Goal: Task Accomplishment & Management: Complete application form

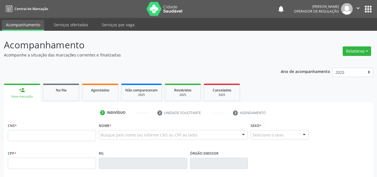
click at [62, 138] on input "text" at bounding box center [52, 135] width 88 height 11
type input "703 0018 3258 5777"
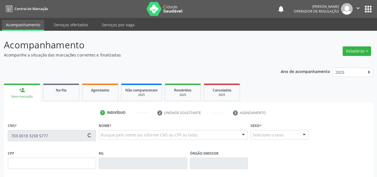
type input "05[DATE]"
type input "[PERSON_NAME] de [DEMOGRAPHIC_DATA]"
type input "[PHONE_NUMBER]"
type input "8"
type input "105.313.004-04"
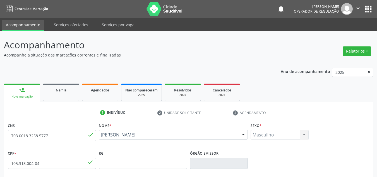
scroll to position [126, 0]
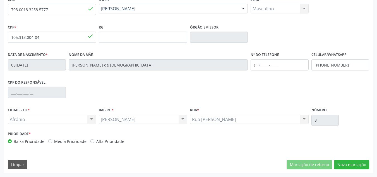
click at [63, 144] on div "Prioridade * Baixa Prioridade Média Prioridade Alta Prioridade" at bounding box center [97, 138] width 182 height 18
click at [66, 141] on label "Média Prioridade" at bounding box center [70, 141] width 32 height 6
click at [52, 141] on input "Média Prioridade" at bounding box center [50, 140] width 4 height 5
radio input "true"
click at [351, 164] on button "Nova marcação" at bounding box center [351, 164] width 35 height 9
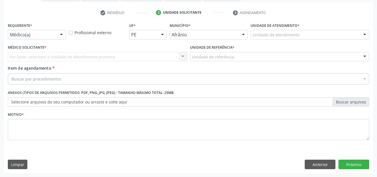
scroll to position [100, 0]
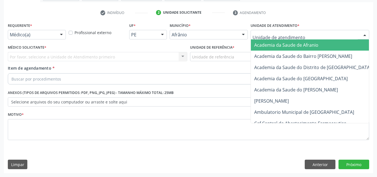
click at [344, 39] on div "Academia da Saude de Afranio Academia da Saude do Bairro [PERSON_NAME] Academia…" at bounding box center [310, 34] width 119 height 9
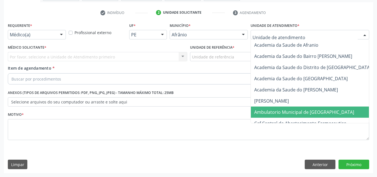
click at [344, 109] on span "Ambulatorio Municipal de [GEOGRAPHIC_DATA]" at bounding box center [319, 111] width 136 height 11
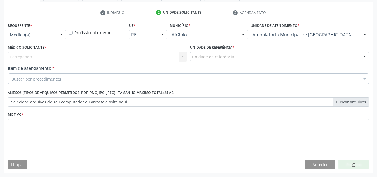
click at [175, 55] on div "Carregando... Nenhum resultado encontrado para: " " Não há nenhuma opção para s…" at bounding box center [97, 56] width 179 height 9
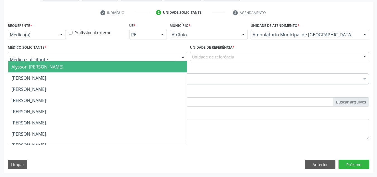
click at [175, 55] on div at bounding box center [97, 56] width 179 height 9
click at [172, 63] on span "Alysson [PERSON_NAME]" at bounding box center [97, 66] width 179 height 11
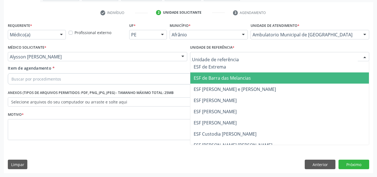
click at [200, 78] on span "ESF de Barra das Melancias" at bounding box center [222, 78] width 57 height 6
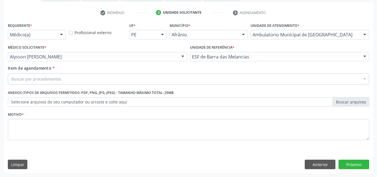
click at [200, 78] on div "Buscar por procedimentos" at bounding box center [188, 78] width 361 height 11
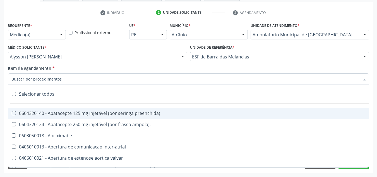
paste input "situação aparentemente contraditória: como falar de triunfo vivendo o que parec…"
type input "situação aparentemente contraditória: como falar de triunfo vivendo o que parec…"
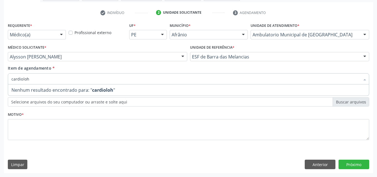
type input "cardiolo"
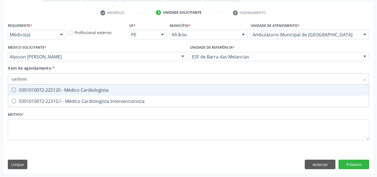
click at [201, 87] on span "0301010072-225120 - Médico Cardiologista" at bounding box center [188, 89] width 361 height 11
checkbox Cardiologista "true"
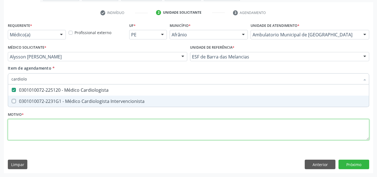
click at [159, 124] on div "Requerente * Médico(a) Médico(a) Enfermeiro(a) Paciente Nenhum resultado encont…" at bounding box center [188, 84] width 361 height 126
checkbox Intervencionista "true"
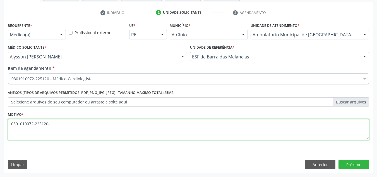
type textarea "0301010072-225120"
drag, startPoint x: 57, startPoint y: 125, endPoint x: 0, endPoint y: 119, distance: 57.8
click at [0, 119] on div "Acompanhamento Acompanhe a situação das marcações correntes e finalizadas Relat…" at bounding box center [188, 54] width 377 height 246
click at [105, 132] on textarea at bounding box center [188, 129] width 361 height 21
type textarea "h"
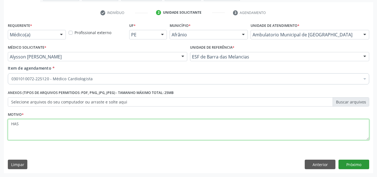
type textarea "HAS"
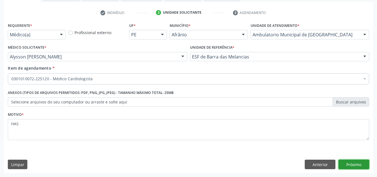
click at [353, 161] on button "Próximo" at bounding box center [353, 163] width 31 height 9
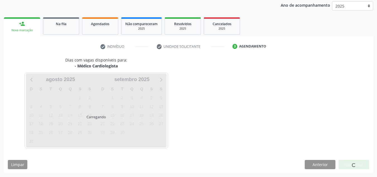
scroll to position [66, 0]
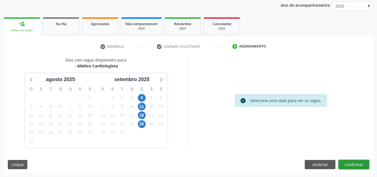
click at [353, 161] on button "Confirmar" at bounding box center [353, 164] width 31 height 9
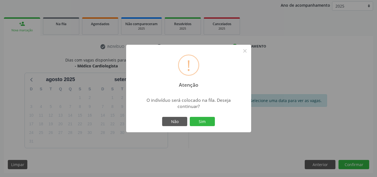
click at [190, 117] on button "Sim" at bounding box center [202, 121] width 25 height 9
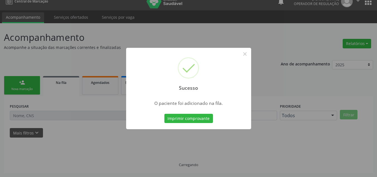
scroll to position [8, 0]
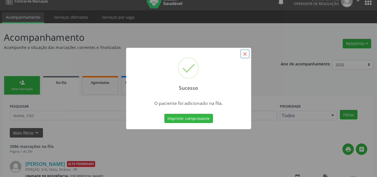
click at [246, 52] on button "×" at bounding box center [244, 53] width 9 height 9
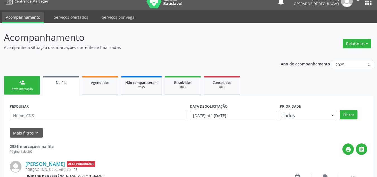
click at [16, 90] on div "Nova marcação" at bounding box center [22, 89] width 28 height 4
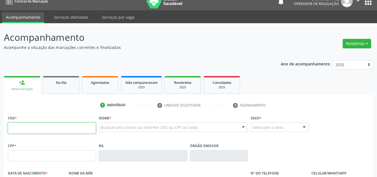
click at [37, 131] on input "text" at bounding box center [52, 127] width 88 height 11
type input "705 6044 6210 0514"
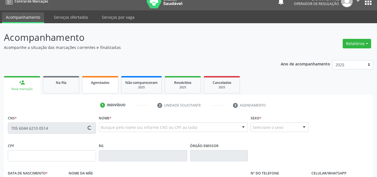
type input "657.185.694-87"
type input "3[DATE]"
type input "[PERSON_NAME]"
type input "[PHONE_NUMBER]"
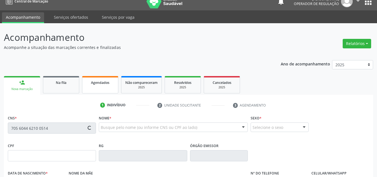
type input "S/N"
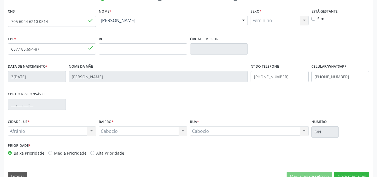
scroll to position [124, 0]
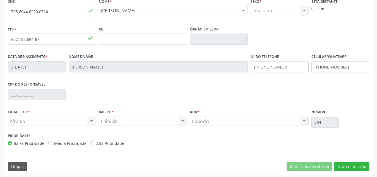
click at [72, 146] on div "Prioridade * Baixa Prioridade Média Prioridade Alta Prioridade" at bounding box center [97, 140] width 182 height 18
click at [74, 146] on label "Média Prioridade" at bounding box center [70, 143] width 32 height 6
click at [52, 145] on input "Média Prioridade" at bounding box center [50, 142] width 4 height 5
radio input "true"
click at [355, 165] on button "Nova marcação" at bounding box center [351, 166] width 35 height 9
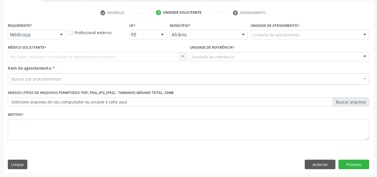
scroll to position [100, 0]
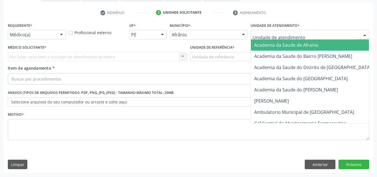
click at [304, 34] on div at bounding box center [310, 34] width 119 height 9
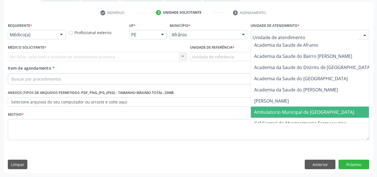
click at [288, 107] on span "Ambulatorio Municipal de [GEOGRAPHIC_DATA]" at bounding box center [319, 111] width 136 height 11
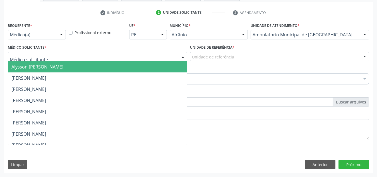
click at [147, 57] on div at bounding box center [97, 56] width 179 height 9
click at [149, 64] on span "Alysson [PERSON_NAME]" at bounding box center [97, 66] width 179 height 11
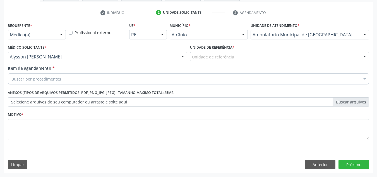
click at [219, 51] on label "Unidade de referência *" at bounding box center [212, 47] width 44 height 9
drag, startPoint x: 219, startPoint y: 51, endPoint x: 222, endPoint y: 57, distance: 6.0
click at [222, 57] on div "Unidade de referência * Unidade de referência ESF de Extrema ESF de Barra das M…" at bounding box center [279, 52] width 179 height 18
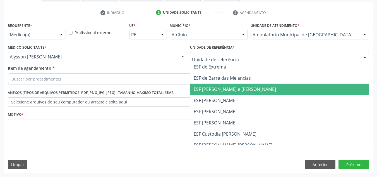
click at [232, 87] on span "ESF [PERSON_NAME] e [PERSON_NAME]" at bounding box center [235, 89] width 82 height 6
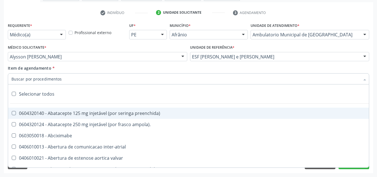
click at [172, 74] on div at bounding box center [188, 78] width 361 height 11
paste input "0301010072-225120"
type input "0301010072-225120"
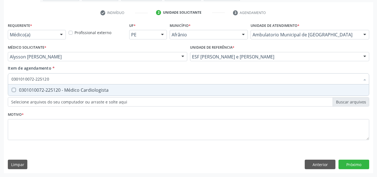
click at [163, 87] on span "0301010072-225120 - Médico Cardiologista" at bounding box center [188, 89] width 361 height 11
checkbox Cardiologista "true"
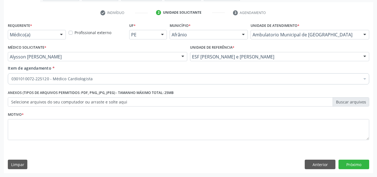
drag, startPoint x: 161, startPoint y: 117, endPoint x: 158, endPoint y: 132, distance: 15.4
click at [158, 132] on div "Requerente * Médico(a) Médico(a) Enfermeiro(a) Paciente Nenhum resultado encont…" at bounding box center [188, 84] width 361 height 126
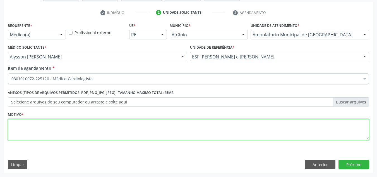
click at [158, 132] on textarea at bounding box center [188, 129] width 361 height 21
type textarea "HAS - ACOMPANHAMENTO"
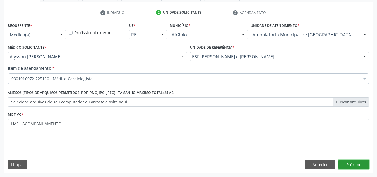
click at [355, 161] on button "Próximo" at bounding box center [353, 163] width 31 height 9
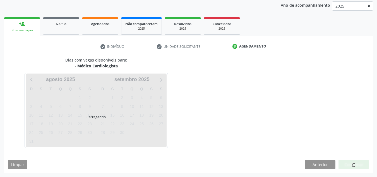
scroll to position [66, 0]
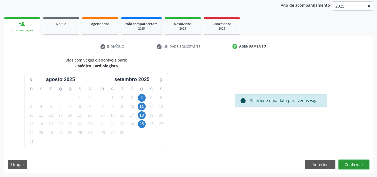
click at [355, 161] on button "Confirmar" at bounding box center [353, 164] width 31 height 9
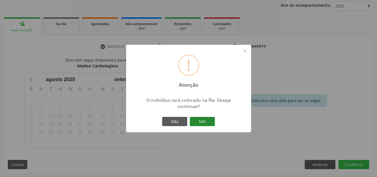
click at [212, 122] on button "Sim" at bounding box center [202, 121] width 25 height 9
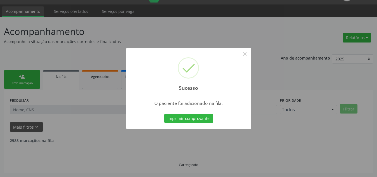
scroll to position [8, 0]
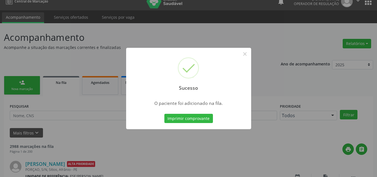
click at [106, 134] on div "Sucesso × O paciente foi adicionado na fila. Imprimir comprovante Cancel" at bounding box center [188, 88] width 377 height 177
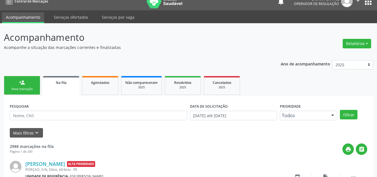
click at [19, 85] on div "person_add" at bounding box center [22, 82] width 6 height 6
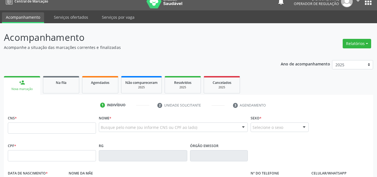
click at [19, 85] on div "person_add" at bounding box center [22, 82] width 6 height 6
click at [38, 133] on fieldset "CNS *" at bounding box center [52, 126] width 88 height 24
click at [38, 133] on input "text" at bounding box center [52, 127] width 88 height 11
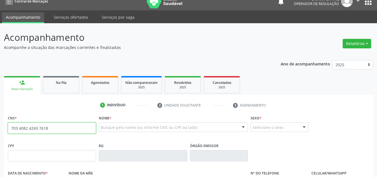
type input "703 4082 4269 7618"
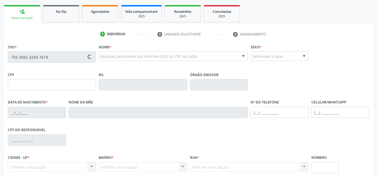
type input "0[DATE]"
type input "S/N"
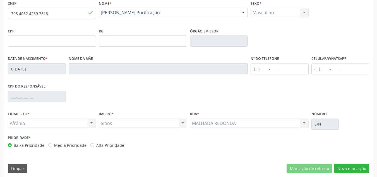
scroll to position [126, 0]
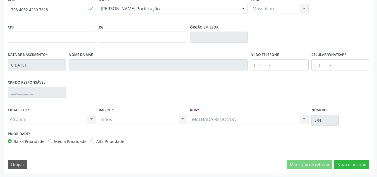
click at [66, 138] on label "Média Prioridade" at bounding box center [70, 141] width 32 height 6
click at [52, 138] on input "Média Prioridade" at bounding box center [50, 140] width 4 height 5
radio input "true"
click at [349, 164] on button "Nova marcação" at bounding box center [351, 164] width 35 height 9
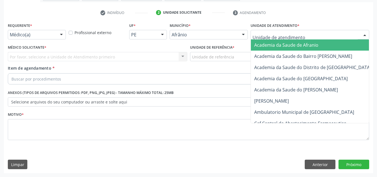
click at [331, 39] on div "Academia da Saude de Afranio Academia da Saude do Bairro [PERSON_NAME] Academia…" at bounding box center [310, 34] width 119 height 9
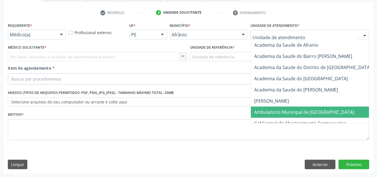
click at [287, 108] on span "Ambulatorio Municipal de [GEOGRAPHIC_DATA]" at bounding box center [319, 111] width 136 height 11
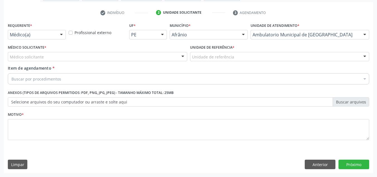
click at [155, 52] on div "Médico solicitante [PERSON_NAME] [PERSON_NAME] [PERSON_NAME] Reis [PERSON_NAME]…" at bounding box center [97, 56] width 179 height 9
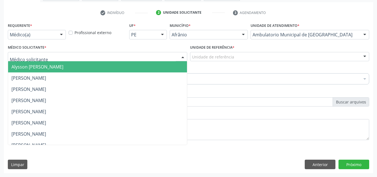
click at [155, 52] on div at bounding box center [97, 56] width 179 height 9
click at [155, 69] on span "Alysson [PERSON_NAME]" at bounding box center [97, 66] width 179 height 11
click at [155, 69] on div "Requerente * Médico(a) Médico(a) Enfermeiro(a) Paciente Nenhum resultado encont…" at bounding box center [188, 84] width 361 height 126
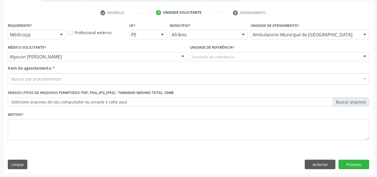
click at [243, 51] on div "Unidade de referência * Unidade de referência ESF de Extrema ESF de Barra das M…" at bounding box center [279, 52] width 179 height 18
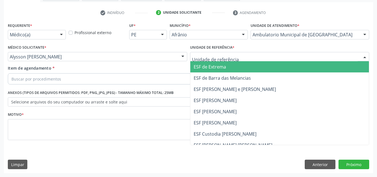
click at [244, 55] on div at bounding box center [279, 56] width 179 height 9
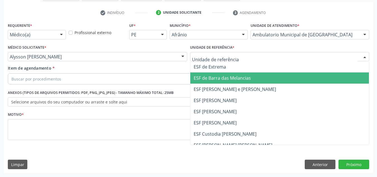
click at [247, 76] on span "ESF de Barra das Melancias" at bounding box center [222, 78] width 57 height 6
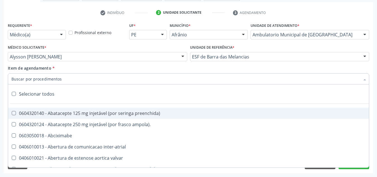
click at [247, 76] on div at bounding box center [188, 78] width 361 height 11
paste input "0301010072-225120"
type input "0301010072-225120"
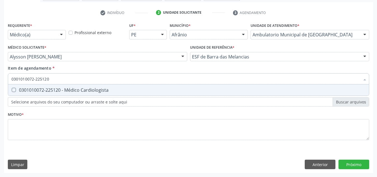
click at [218, 90] on div "0301010072-225120 - Médico Cardiologista" at bounding box center [188, 90] width 354 height 4
checkbox Cardiologista "true"
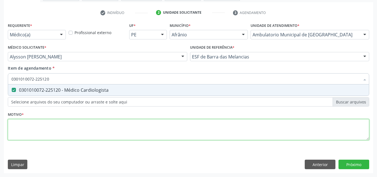
click at [154, 138] on div "Requerente * Médico(a) Médico(a) Enfermeiro(a) Paciente Nenhum resultado encont…" at bounding box center [188, 84] width 361 height 126
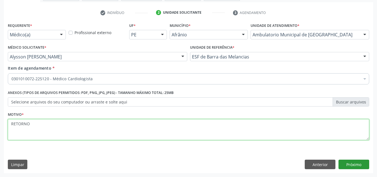
type textarea "RETORNO"
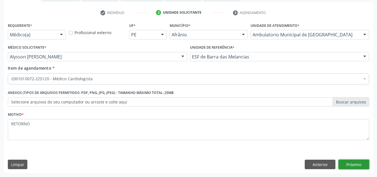
click at [364, 166] on button "Próximo" at bounding box center [353, 163] width 31 height 9
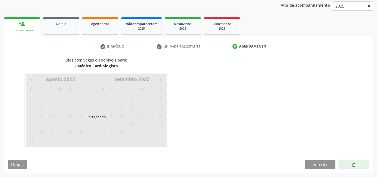
scroll to position [66, 0]
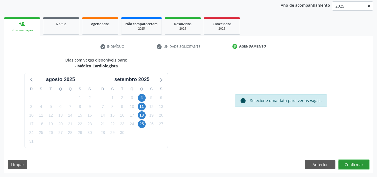
click at [364, 166] on button "Confirmar" at bounding box center [353, 164] width 31 height 9
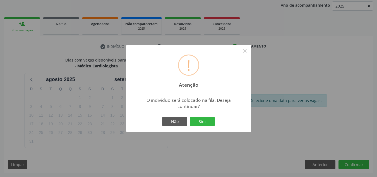
click at [190, 117] on button "Sim" at bounding box center [202, 121] width 25 height 9
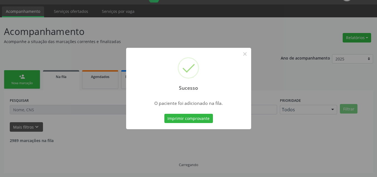
scroll to position [8, 0]
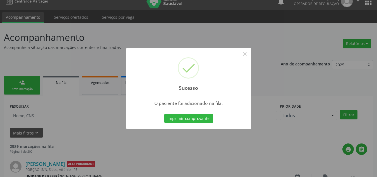
click at [105, 154] on div "Sucesso × O paciente foi adicionado na fila. Imprimir comprovante Cancel" at bounding box center [188, 88] width 377 height 177
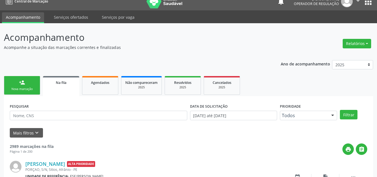
click at [32, 90] on div "Nova marcação" at bounding box center [22, 89] width 28 height 4
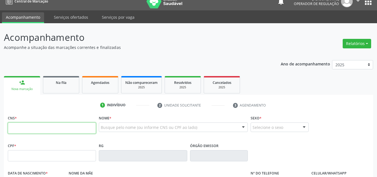
click at [27, 126] on input "text" at bounding box center [52, 127] width 88 height 11
type input "704 6046 0490 3621"
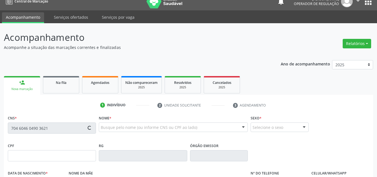
type input "0[DATE]"
type input "[PERSON_NAME] da Purificacao"
type input "S/N"
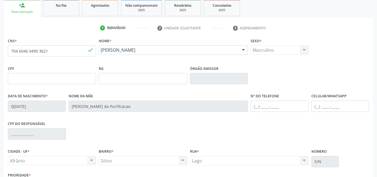
scroll to position [126, 0]
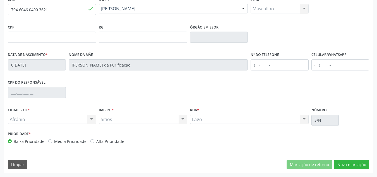
click at [61, 138] on label "Média Prioridade" at bounding box center [70, 141] width 32 height 6
click at [52, 138] on input "Média Prioridade" at bounding box center [50, 140] width 4 height 5
radio input "true"
drag, startPoint x: 357, startPoint y: 170, endPoint x: 360, endPoint y: 165, distance: 5.5
click at [360, 165] on div "CNS * 704 6046 0490 3621 done Nome * [PERSON_NAME] [PERSON_NAME] CNS: 704 6046 …" at bounding box center [188, 83] width 369 height 177
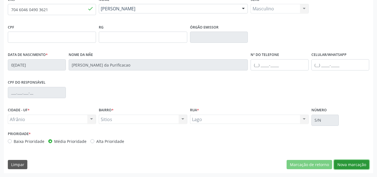
click at [360, 165] on button "Nova marcação" at bounding box center [351, 164] width 35 height 9
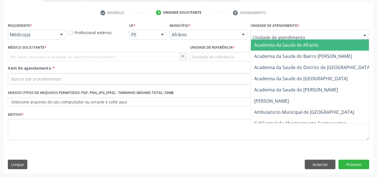
click at [347, 37] on div at bounding box center [310, 34] width 119 height 9
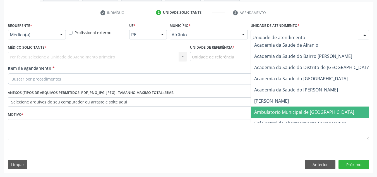
click at [323, 110] on span "Ambulatorio Municipal de [GEOGRAPHIC_DATA]" at bounding box center [319, 111] width 136 height 11
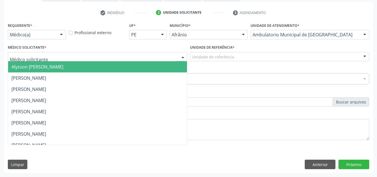
click at [147, 56] on div at bounding box center [97, 56] width 179 height 9
click at [149, 69] on span "Alysson [PERSON_NAME]" at bounding box center [97, 66] width 179 height 11
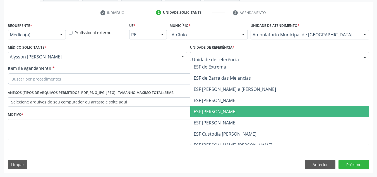
click at [219, 109] on span "ESF [PERSON_NAME]" at bounding box center [215, 111] width 43 height 6
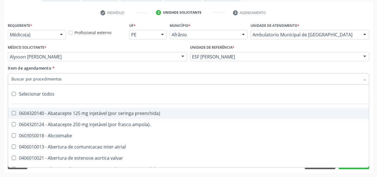
click at [209, 77] on div at bounding box center [188, 78] width 361 height 11
paste input "0301010072-225120"
type input "0301010072-225120"
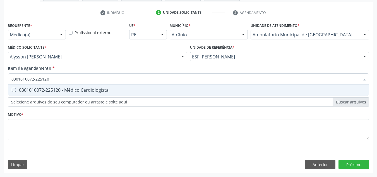
click at [188, 87] on span "0301010072-225120 - Médico Cardiologista" at bounding box center [188, 89] width 361 height 11
checkbox Cardiologista "true"
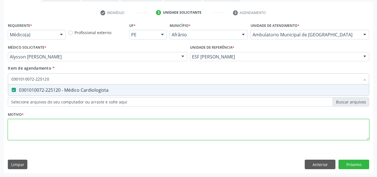
click at [178, 129] on div "Requerente * Médico(a) Médico(a) Enfermeiro(a) Paciente Nenhum resultado encont…" at bounding box center [188, 84] width 361 height 126
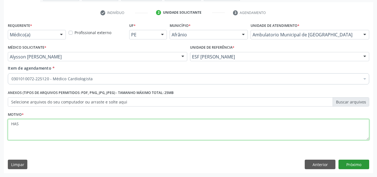
type textarea "HAS"
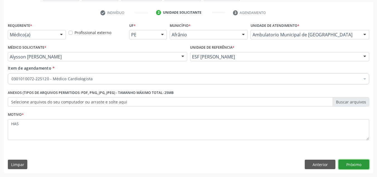
click at [367, 166] on button "Próximo" at bounding box center [353, 163] width 31 height 9
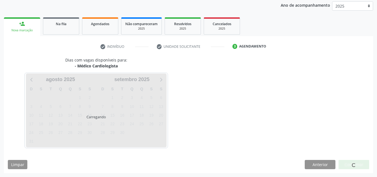
scroll to position [66, 0]
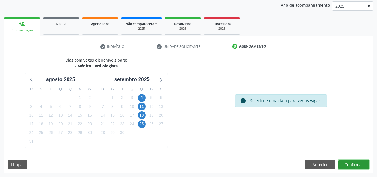
click at [361, 164] on button "Confirmar" at bounding box center [353, 164] width 31 height 9
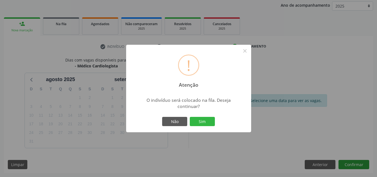
click at [190, 117] on button "Sim" at bounding box center [202, 121] width 25 height 9
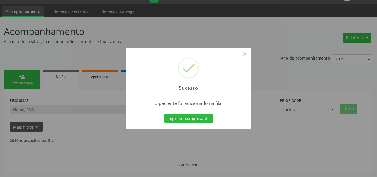
scroll to position [8, 0]
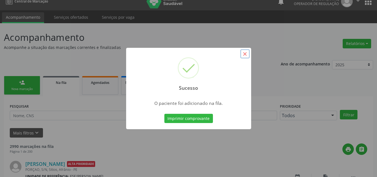
click at [243, 53] on button "×" at bounding box center [244, 53] width 9 height 9
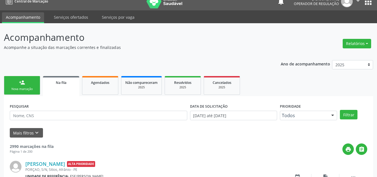
click at [24, 81] on div "person_add" at bounding box center [22, 82] width 6 height 6
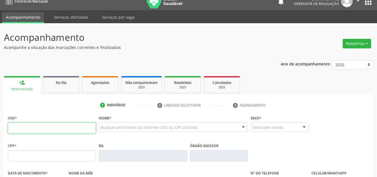
click at [17, 127] on input "text" at bounding box center [52, 127] width 88 height 11
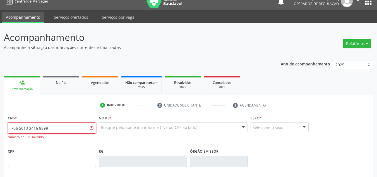
type input "706 5013 3416 8899"
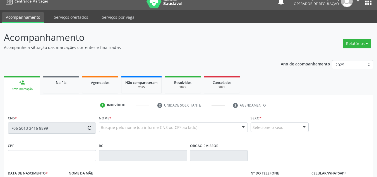
type input "031.418.014-10"
type input "[DATE]"
type input "[PERSON_NAME]"
type input "[PHONE_NUMBER]"
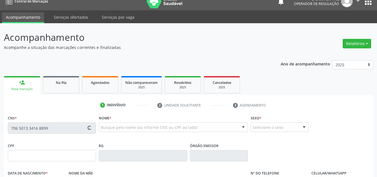
type input "04"
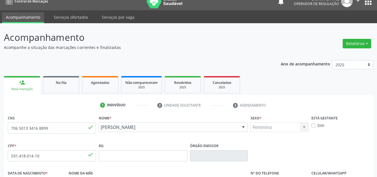
scroll to position [126, 0]
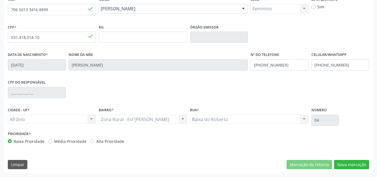
click at [68, 144] on div "Prioridade * Baixa Prioridade Média Prioridade Alta Prioridade" at bounding box center [97, 138] width 182 height 18
click at [73, 141] on label "Média Prioridade" at bounding box center [70, 141] width 32 height 6
click at [52, 141] on input "Média Prioridade" at bounding box center [50, 140] width 4 height 5
radio input "true"
click at [359, 164] on button "Nova marcação" at bounding box center [351, 164] width 35 height 9
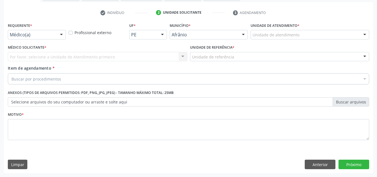
scroll to position [100, 0]
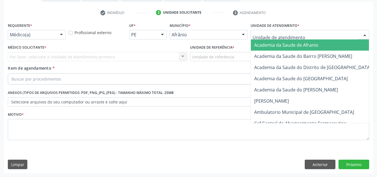
click at [351, 31] on div at bounding box center [310, 34] width 119 height 9
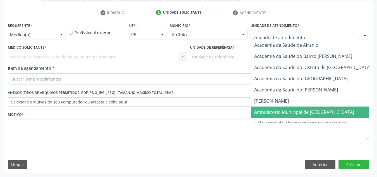
click at [320, 115] on span "Ambulatorio Municipal de [GEOGRAPHIC_DATA]" at bounding box center [319, 111] width 136 height 11
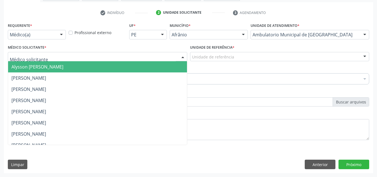
click at [68, 55] on div at bounding box center [97, 56] width 179 height 9
click at [68, 61] on span "Alysson [PERSON_NAME]" at bounding box center [97, 66] width 179 height 11
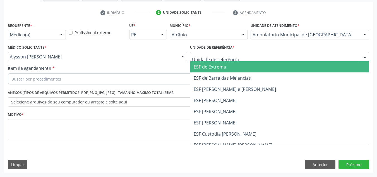
drag, startPoint x: 242, startPoint y: 87, endPoint x: 222, endPoint y: 84, distance: 20.0
click at [222, 84] on span "ESF [PERSON_NAME] e [PERSON_NAME]" at bounding box center [279, 88] width 179 height 11
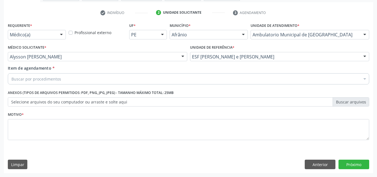
click at [222, 84] on div "Requerente * Médico(a) Médico(a) Enfermeiro(a) Paciente Nenhum resultado encont…" at bounding box center [188, 84] width 361 height 126
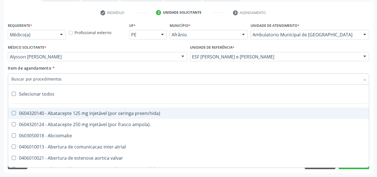
click at [223, 80] on div at bounding box center [188, 78] width 361 height 11
paste input "0301010072-225120"
type input "0301010072-225120"
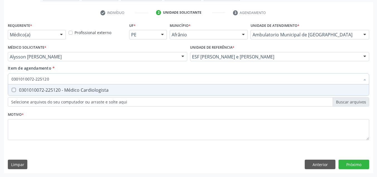
click at [216, 88] on div "0301010072-225120 - Médico Cardiologista" at bounding box center [188, 90] width 354 height 4
checkbox Cardiologista "true"
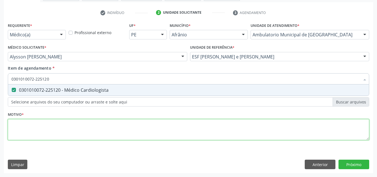
click at [157, 124] on div "Requerente * Médico(a) Médico(a) Enfermeiro(a) Paciente Nenhum resultado encont…" at bounding box center [188, 84] width 361 height 126
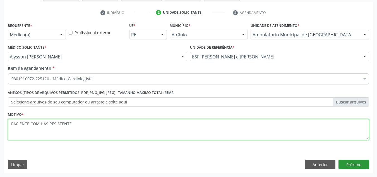
type textarea "PACIENTE COM HAS RESISTENTE"
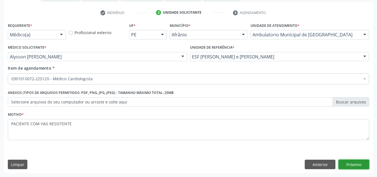
click at [364, 163] on button "Próximo" at bounding box center [353, 163] width 31 height 9
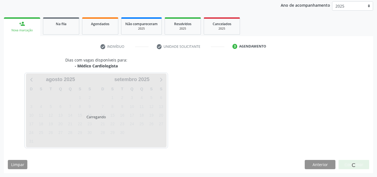
scroll to position [66, 0]
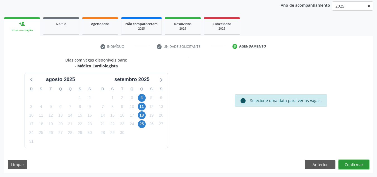
click at [364, 163] on button "Confirmar" at bounding box center [353, 164] width 31 height 9
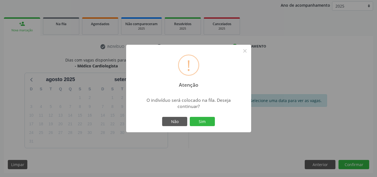
click at [190, 117] on button "Sim" at bounding box center [202, 121] width 25 height 9
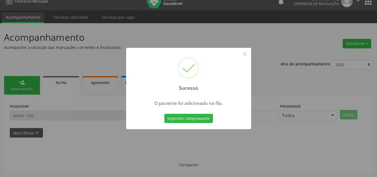
scroll to position [8, 0]
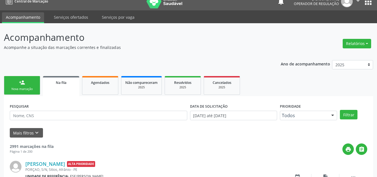
click at [24, 80] on div "person_add" at bounding box center [22, 82] width 6 height 6
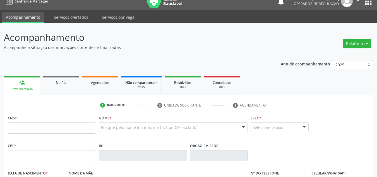
drag, startPoint x: 42, startPoint y: 135, endPoint x: 52, endPoint y: 127, distance: 12.3
click at [52, 127] on fieldset "CNS *" at bounding box center [52, 126] width 88 height 24
click at [52, 127] on input "text" at bounding box center [52, 127] width 88 height 11
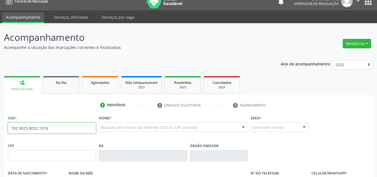
type input "702 9025 8032 1074"
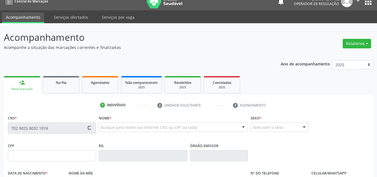
type input "763.376.424-49"
type input "2[DATE]"
type input "[PERSON_NAME] de Jesus"
type input "[PHONE_NUMBER]"
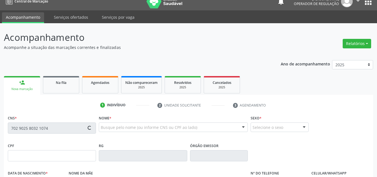
type input "620"
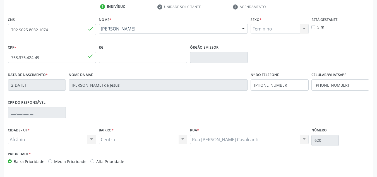
scroll to position [106, 0]
click at [83, 159] on label "Média Prioridade" at bounding box center [70, 161] width 32 height 6
click at [52, 159] on input "Média Prioridade" at bounding box center [50, 160] width 4 height 5
radio input "true"
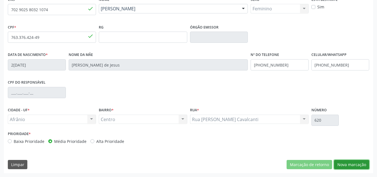
click at [352, 162] on button "Nova marcação" at bounding box center [351, 164] width 35 height 9
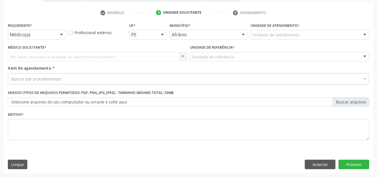
scroll to position [100, 0]
click at [335, 39] on div "Unidade de atendimento * Unidade de atendimento Academia da Saude de Afranio Ac…" at bounding box center [309, 32] width 121 height 22
click at [335, 37] on div "Unidade de atendimento" at bounding box center [310, 34] width 119 height 9
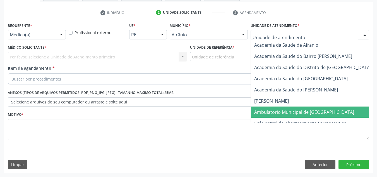
click at [330, 112] on span "Ambulatorio Municipal de [GEOGRAPHIC_DATA]" at bounding box center [319, 111] width 136 height 11
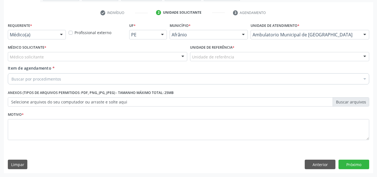
drag, startPoint x: 168, startPoint y: 51, endPoint x: 167, endPoint y: 61, distance: 10.1
click at [167, 61] on div "Médico Solicitante * Médico solicitante [PERSON_NAME] [PERSON_NAME] [PERSON_NAM…" at bounding box center [97, 52] width 179 height 18
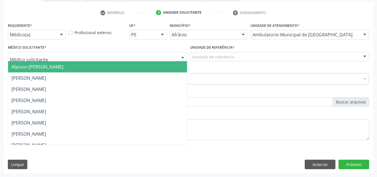
click at [167, 61] on div "Alysson [PERSON_NAME] [PERSON_NAME] [PERSON_NAME] [PERSON_NAME] [PERSON_NAME] […" at bounding box center [97, 56] width 179 height 9
click at [167, 64] on span "Alysson [PERSON_NAME]" at bounding box center [97, 66] width 179 height 11
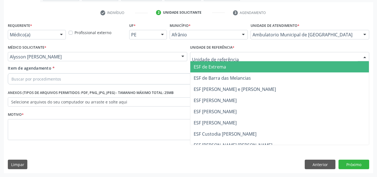
click at [208, 60] on div at bounding box center [279, 56] width 179 height 9
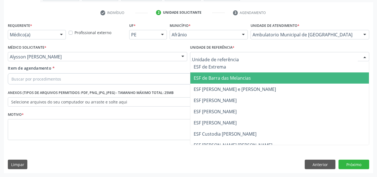
click at [210, 79] on span "ESF de Barra das Melancias" at bounding box center [222, 78] width 57 height 6
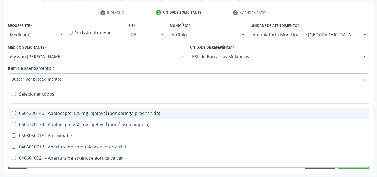
click at [210, 79] on div at bounding box center [188, 78] width 361 height 11
paste input "0301010072-225120"
type input "0301010072-225120"
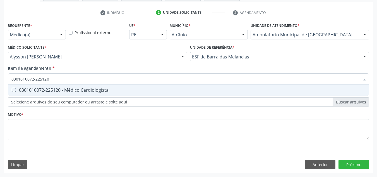
click at [211, 87] on span "0301010072-225120 - Médico Cardiologista" at bounding box center [188, 89] width 361 height 11
checkbox Cardiologista "true"
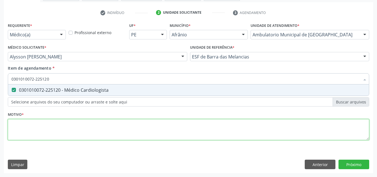
click at [161, 128] on div "Requerente * Médico(a) Médico(a) Enfermeiro(a) Paciente Nenhum resultado encont…" at bounding box center [188, 84] width 361 height 126
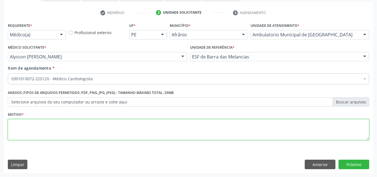
click at [161, 128] on textarea at bounding box center [188, 129] width 361 height 21
type textarea "RETORNO"
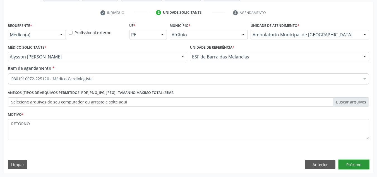
click at [354, 162] on button "Próximo" at bounding box center [353, 163] width 31 height 9
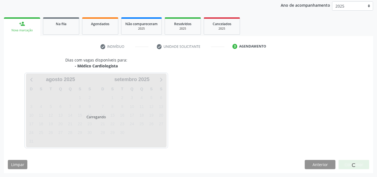
scroll to position [66, 0]
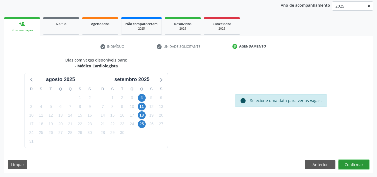
click at [351, 166] on button "Confirmar" at bounding box center [353, 164] width 31 height 9
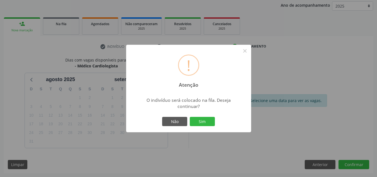
click at [190, 117] on button "Sim" at bounding box center [202, 121] width 25 height 9
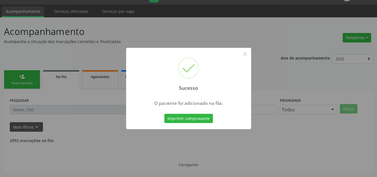
scroll to position [8, 0]
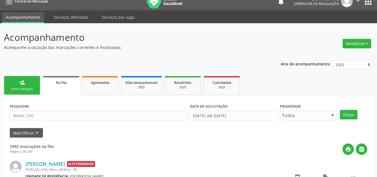
click at [21, 82] on div "person_add" at bounding box center [22, 82] width 6 height 6
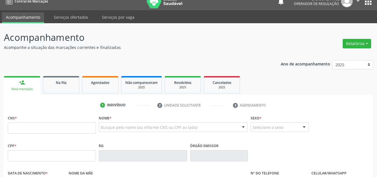
click at [21, 82] on div "person_add" at bounding box center [22, 82] width 6 height 6
click at [30, 124] on input "text" at bounding box center [52, 127] width 88 height 11
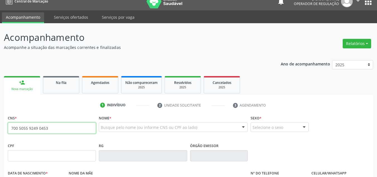
type input "700 5055 9249 0453"
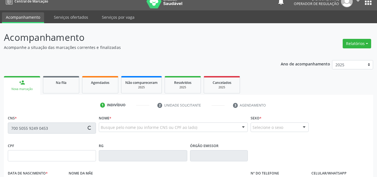
type input "392.087.964-34"
type input "0[DATE]"
type input "[PERSON_NAME] de [DEMOGRAPHIC_DATA]"
type input "[PHONE_NUMBER]"
type input "067.667.254-00"
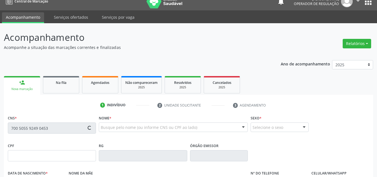
type input "30"
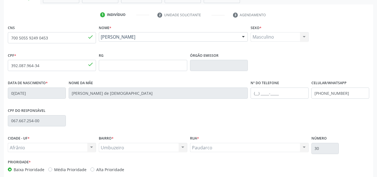
scroll to position [126, 0]
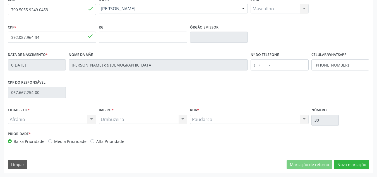
click at [73, 141] on label "Média Prioridade" at bounding box center [70, 141] width 32 height 6
click at [52, 141] on input "Média Prioridade" at bounding box center [50, 140] width 4 height 5
radio input "true"
click at [357, 166] on button "Nova marcação" at bounding box center [351, 164] width 35 height 9
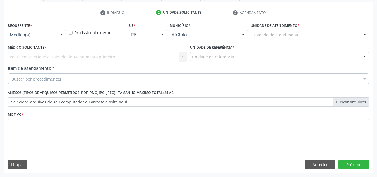
scroll to position [100, 0]
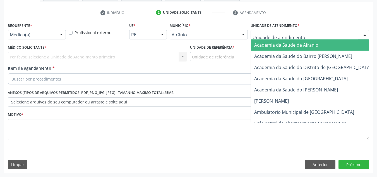
click at [357, 39] on div at bounding box center [310, 34] width 119 height 9
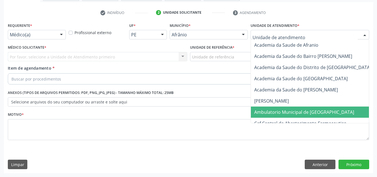
click at [305, 110] on span "Ambulatorio Municipal de [GEOGRAPHIC_DATA]" at bounding box center [304, 112] width 100 height 6
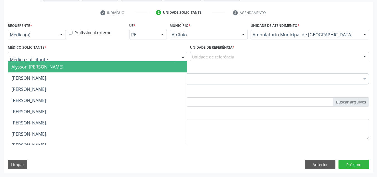
click at [169, 54] on div at bounding box center [97, 56] width 179 height 9
click at [167, 68] on span "Alysson [PERSON_NAME]" at bounding box center [97, 66] width 179 height 11
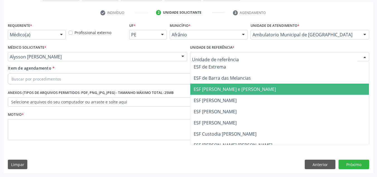
click at [219, 88] on span "ESF [PERSON_NAME] e [PERSON_NAME]" at bounding box center [235, 89] width 82 height 6
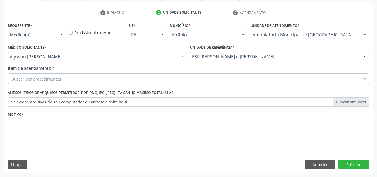
click at [225, 79] on div "Buscar por procedimentos" at bounding box center [188, 78] width 361 height 11
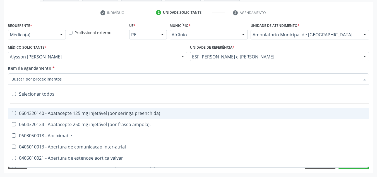
paste input "0301010072-225120"
type input "0301010072-225120"
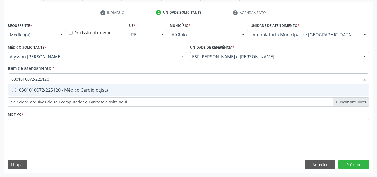
click at [188, 95] on span "0301010072-225120 - Médico Cardiologista" at bounding box center [188, 89] width 361 height 11
checkbox Cardiologista "true"
click at [160, 140] on div "Requerente * Médico(a) Médico(a) Enfermeiro(a) Paciente Nenhum resultado encont…" at bounding box center [188, 84] width 361 height 126
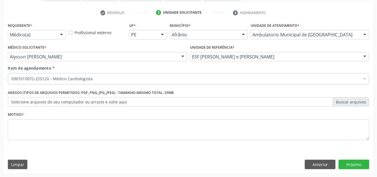
click at [155, 118] on div "Motivo *" at bounding box center [188, 125] width 361 height 30
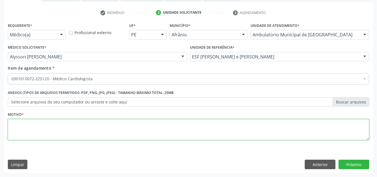
click at [155, 124] on textarea at bounding box center [188, 129] width 361 height 21
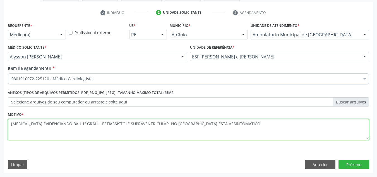
type textarea "[MEDICAL_DATA] EVIDENCIANDO BAU 1º GRAU + ESTIASSÍSTOLE SUPRAVENTRICULAR. NO [G…"
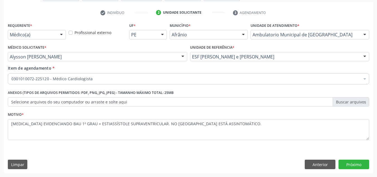
click at [357, 170] on div "Requerente * Médico(a) Médico(a) Enfermeiro(a) Paciente Nenhum resultado encont…" at bounding box center [188, 97] width 369 height 152
click at [358, 167] on button "Próximo" at bounding box center [353, 163] width 31 height 9
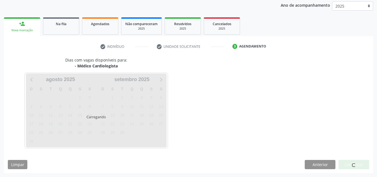
scroll to position [66, 0]
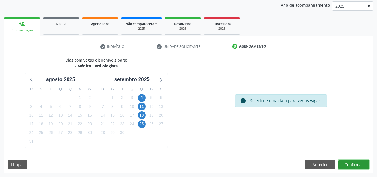
click at [358, 163] on button "Confirmar" at bounding box center [353, 164] width 31 height 9
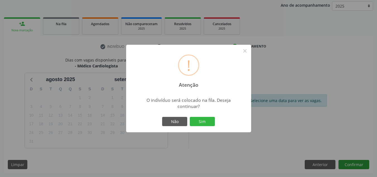
click at [190, 117] on button "Sim" at bounding box center [202, 121] width 25 height 9
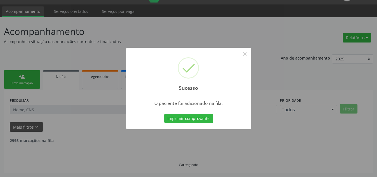
scroll to position [8, 0]
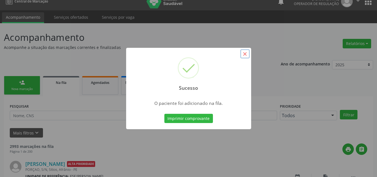
click at [247, 53] on button "×" at bounding box center [244, 53] width 9 height 9
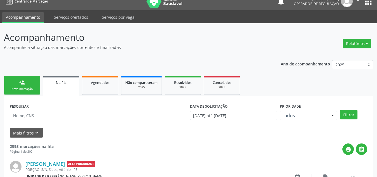
click at [29, 76] on link "person_add Nova marcação" at bounding box center [22, 85] width 36 height 19
click at [29, 81] on link "person_add Nova marcação" at bounding box center [22, 85] width 36 height 19
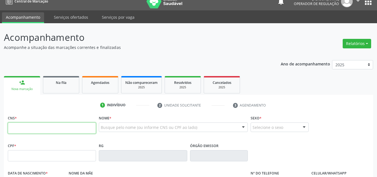
click at [49, 124] on input "text" at bounding box center [52, 127] width 88 height 11
type input "704 1051 3984 4075"
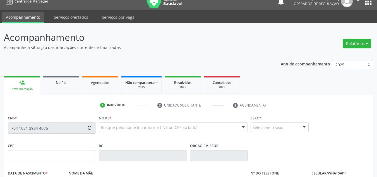
type input "311.523.254-34"
type input "0[DATE]"
type input "[PERSON_NAME]"
type input "[PHONE_NUMBER]"
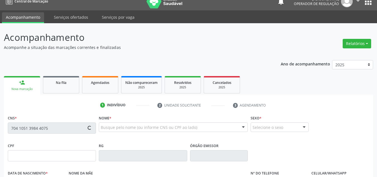
type input "S/N"
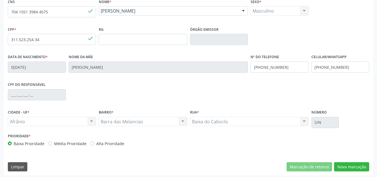
scroll to position [126, 0]
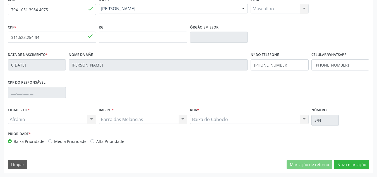
click at [75, 141] on label "Média Prioridade" at bounding box center [70, 141] width 32 height 6
click at [52, 141] on input "Média Prioridade" at bounding box center [50, 140] width 4 height 5
radio input "true"
click at [354, 165] on button "Nova marcação" at bounding box center [351, 164] width 35 height 9
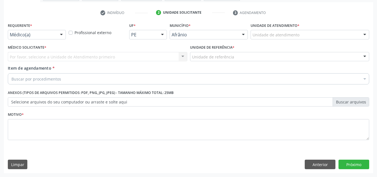
scroll to position [100, 0]
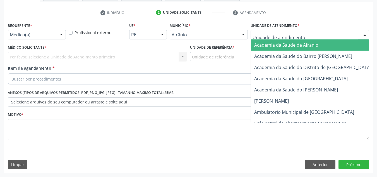
click at [356, 38] on div at bounding box center [310, 34] width 119 height 9
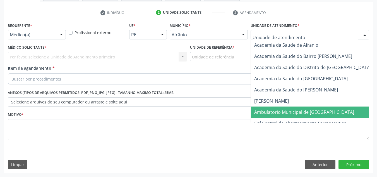
click at [328, 106] on span "Ambulatorio Municipal de [GEOGRAPHIC_DATA]" at bounding box center [319, 111] width 136 height 11
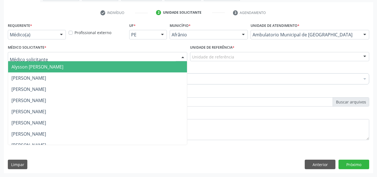
click at [117, 53] on div at bounding box center [97, 56] width 179 height 9
click at [120, 63] on span "Alysson [PERSON_NAME]" at bounding box center [97, 66] width 179 height 11
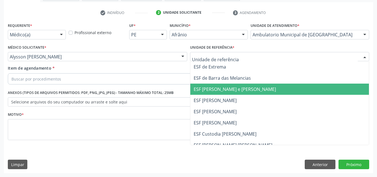
click at [227, 86] on span "ESF [PERSON_NAME] e [PERSON_NAME]" at bounding box center [279, 88] width 179 height 11
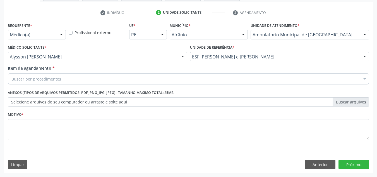
click at [167, 79] on div "Buscar por procedimentos" at bounding box center [188, 78] width 361 height 11
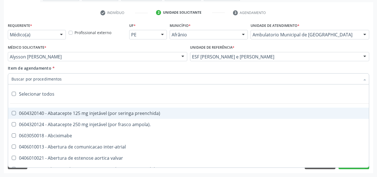
paste input "0301010072-225120"
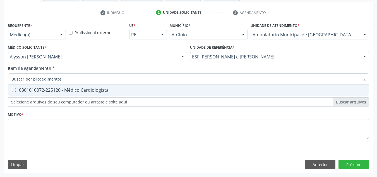
type input "0301010072-225120"
click at [168, 87] on span "0301010072-225120 - Médico Cardiologista" at bounding box center [188, 89] width 361 height 11
checkbox Cardiologista "true"
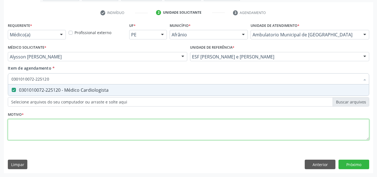
click at [170, 131] on div "Requerente * Médico(a) Médico(a) Enfermeiro(a) Paciente Nenhum resultado encont…" at bounding box center [188, 84] width 361 height 126
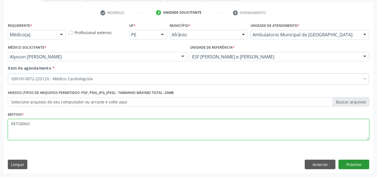
type textarea "RETORNO"
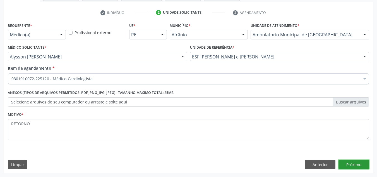
click at [345, 160] on button "Próximo" at bounding box center [353, 163] width 31 height 9
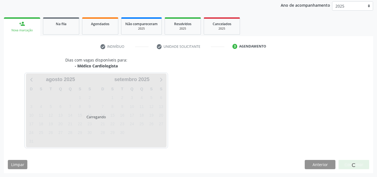
scroll to position [66, 0]
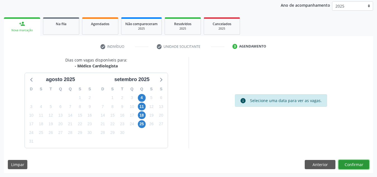
click at [350, 160] on button "Confirmar" at bounding box center [353, 164] width 31 height 9
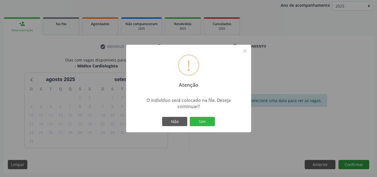
click at [190, 117] on button "Sim" at bounding box center [202, 121] width 25 height 9
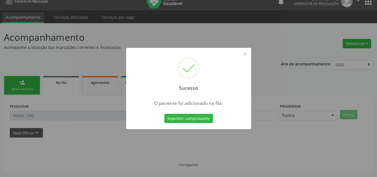
scroll to position [8, 0]
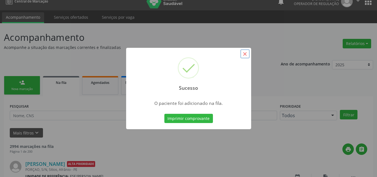
click at [247, 53] on button "×" at bounding box center [244, 53] width 9 height 9
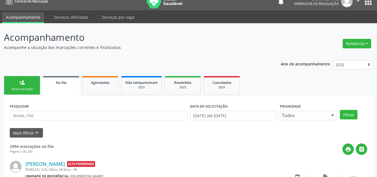
click at [32, 90] on div "Nova marcação" at bounding box center [22, 89] width 28 height 4
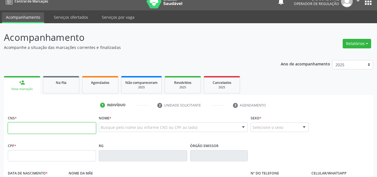
click at [46, 133] on input "text" at bounding box center [52, 127] width 88 height 11
type input "706 8072 1318 7224"
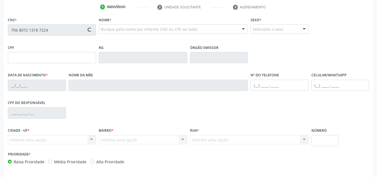
scroll to position [106, 0]
type input "219.327.195-04"
type input "[DATE]"
type input "[PERSON_NAME]"
type input "[PHONE_NUMBER]"
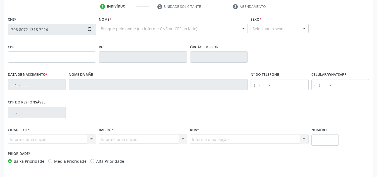
type input "[PHONE_NUMBER]"
type input "338"
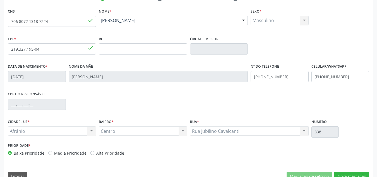
scroll to position [126, 0]
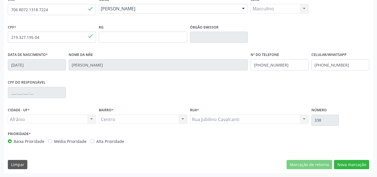
click at [74, 140] on label "Média Prioridade" at bounding box center [70, 141] width 32 height 6
click at [52, 140] on input "Média Prioridade" at bounding box center [50, 140] width 4 height 5
radio input "true"
click at [347, 167] on button "Nova marcação" at bounding box center [351, 164] width 35 height 9
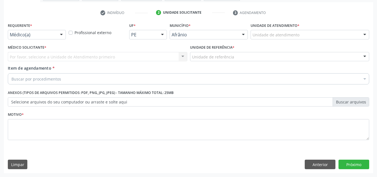
scroll to position [100, 0]
click at [364, 39] on div at bounding box center [365, 34] width 8 height 9
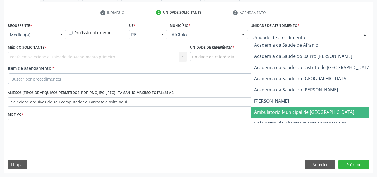
click at [307, 109] on span "Ambulatorio Municipal de [GEOGRAPHIC_DATA]" at bounding box center [304, 112] width 100 height 6
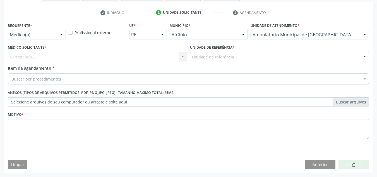
click at [145, 59] on div "Carregando... Nenhum resultado encontrado para: " " Não há nenhuma opção para s…" at bounding box center [97, 56] width 179 height 9
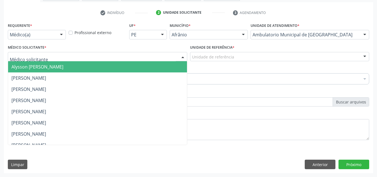
click at [145, 59] on div at bounding box center [97, 56] width 179 height 9
click at [146, 70] on span "Alysson [PERSON_NAME]" at bounding box center [97, 66] width 179 height 11
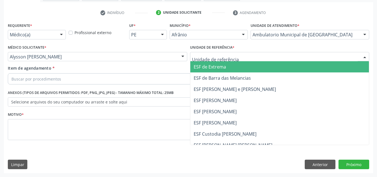
click at [238, 58] on div at bounding box center [279, 56] width 179 height 9
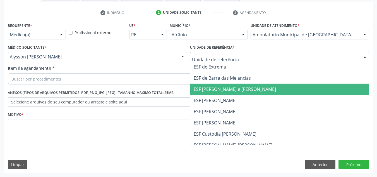
click at [242, 88] on span "ESF [PERSON_NAME] e [PERSON_NAME]" at bounding box center [235, 89] width 82 height 6
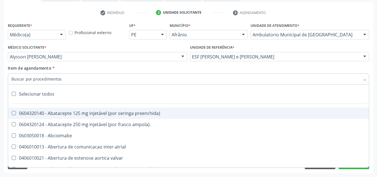
click at [200, 83] on div at bounding box center [188, 78] width 361 height 11
paste input "0301010072-225120"
type input "0301010072-225120"
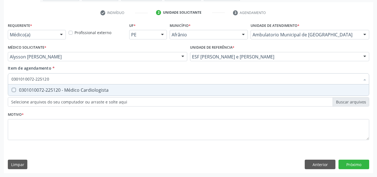
click at [165, 93] on span "0301010072-225120 - Médico Cardiologista" at bounding box center [188, 89] width 361 height 11
checkbox Cardiologista "true"
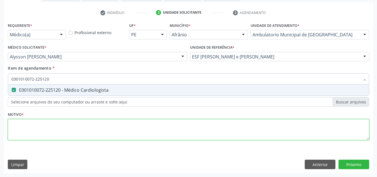
click at [134, 125] on div "Requerente * Médico(a) Médico(a) Enfermeiro(a) Paciente Nenhum resultado encont…" at bounding box center [188, 84] width 361 height 126
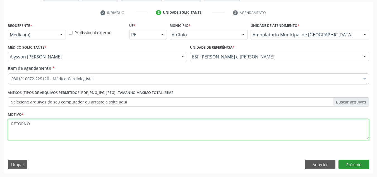
type textarea "RETORNO"
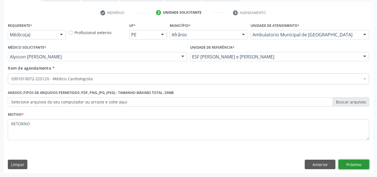
click at [361, 166] on button "Próximo" at bounding box center [353, 163] width 31 height 9
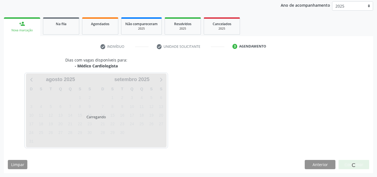
scroll to position [66, 0]
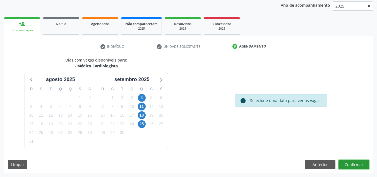
click at [361, 166] on button "Confirmar" at bounding box center [353, 164] width 31 height 9
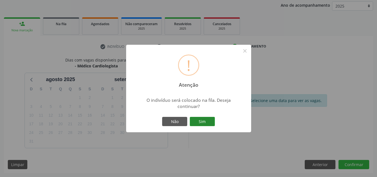
click at [198, 121] on button "Sim" at bounding box center [202, 121] width 25 height 9
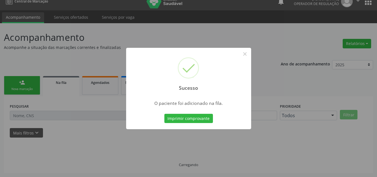
scroll to position [8, 0]
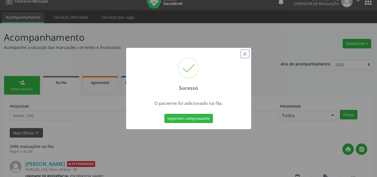
click at [247, 54] on button "×" at bounding box center [244, 53] width 9 height 9
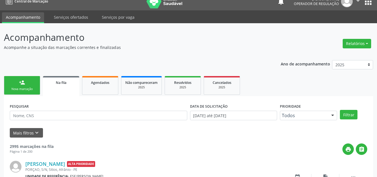
click at [18, 78] on link "person_add Nova marcação" at bounding box center [22, 85] width 36 height 19
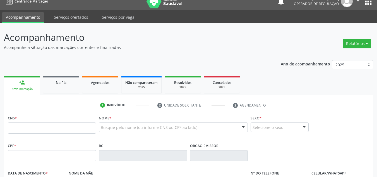
click at [22, 86] on link "person_add Nova marcação" at bounding box center [22, 85] width 36 height 19
click at [39, 125] on input "text" at bounding box center [52, 127] width 88 height 11
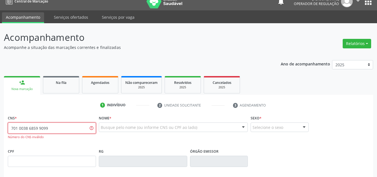
type input "701 0038 6859 9099"
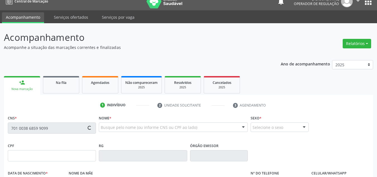
type input "350.882.224-91"
type input "1[DATE]"
type input "[PERSON_NAME]"
type input "[PHONE_NUMBER]"
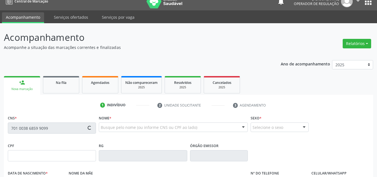
type input "S/N"
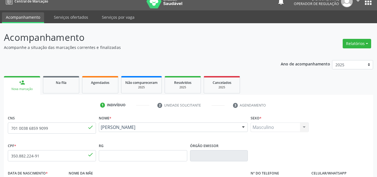
scroll to position [126, 0]
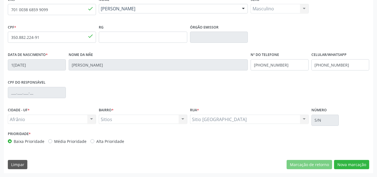
click at [73, 143] on label "Média Prioridade" at bounding box center [70, 141] width 32 height 6
click at [52, 143] on input "Média Prioridade" at bounding box center [50, 140] width 4 height 5
radio input "true"
click at [348, 164] on button "Nova marcação" at bounding box center [351, 164] width 35 height 9
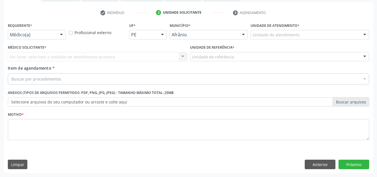
scroll to position [100, 0]
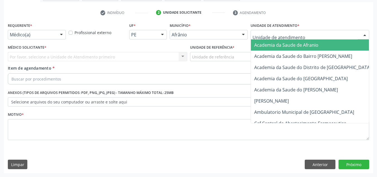
click at [334, 34] on div at bounding box center [310, 34] width 119 height 9
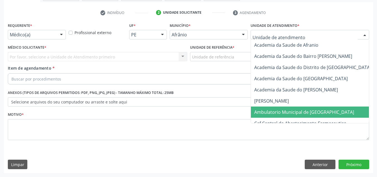
click at [351, 108] on span "Ambulatorio Municipal de [GEOGRAPHIC_DATA]" at bounding box center [319, 111] width 136 height 11
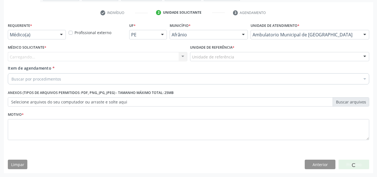
click at [166, 56] on div "Carregando... Nenhum resultado encontrado para: " " Não há nenhuma opção para s…" at bounding box center [97, 56] width 179 height 9
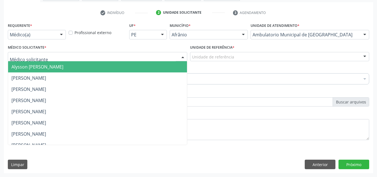
click at [171, 55] on div at bounding box center [97, 56] width 179 height 9
click at [172, 64] on span "Alysson [PERSON_NAME]" at bounding box center [97, 66] width 179 height 11
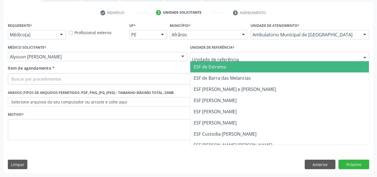
click at [227, 61] on div at bounding box center [279, 56] width 179 height 9
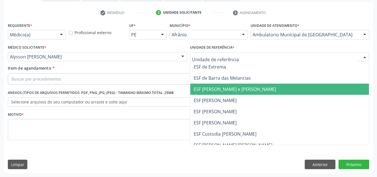
click at [229, 84] on span "ESF [PERSON_NAME] e [PERSON_NAME]" at bounding box center [279, 88] width 179 height 11
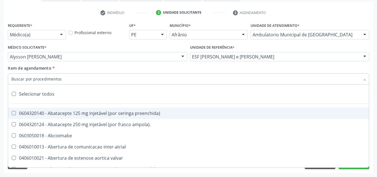
click at [162, 82] on div at bounding box center [188, 78] width 361 height 11
paste input "0301010072-225120"
type input "0301010072-225120"
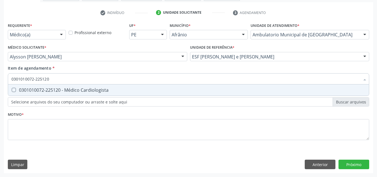
click at [163, 87] on span "0301010072-225120 - Médico Cardiologista" at bounding box center [188, 89] width 361 height 11
checkbox Cardiologista "true"
drag, startPoint x: 163, startPoint y: 87, endPoint x: 152, endPoint y: 130, distance: 44.0
click at [152, 130] on div "Requerente * Médico(a) Médico(a) Enfermeiro(a) Paciente Nenhum resultado encont…" at bounding box center [188, 84] width 361 height 126
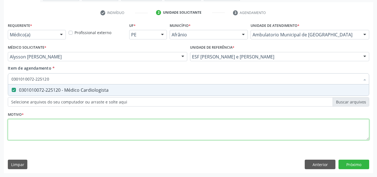
click at [152, 130] on div "Requerente * Médico(a) Médico(a) Enfermeiro(a) Paciente Nenhum resultado encont…" at bounding box center [188, 84] width 361 height 126
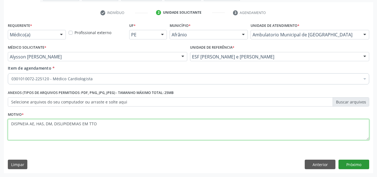
type textarea "DISPNEIA AE, HAS, DM, DISLIPIDEMIAS EM TTO"
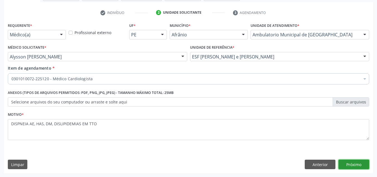
click at [354, 167] on button "Próximo" at bounding box center [353, 163] width 31 height 9
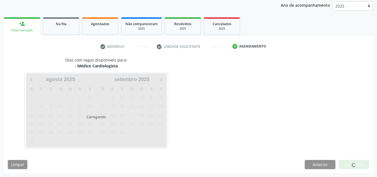
scroll to position [66, 0]
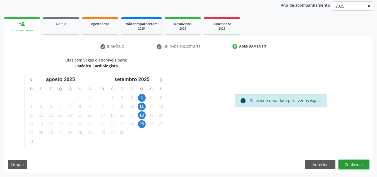
click at [354, 167] on button "Confirmar" at bounding box center [353, 164] width 31 height 9
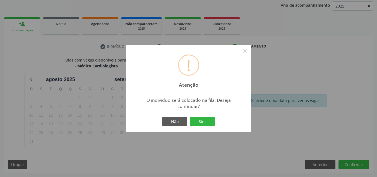
click at [190, 117] on button "Sim" at bounding box center [202, 121] width 25 height 9
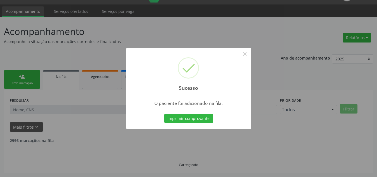
scroll to position [8, 0]
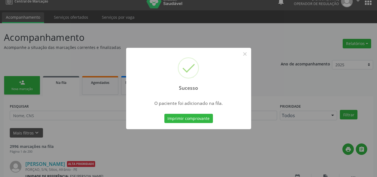
drag, startPoint x: 47, startPoint y: 25, endPoint x: 64, endPoint y: 60, distance: 38.2
click at [64, 60] on div "Sucesso × O paciente foi adicionado na fila. Imprimir comprovante Cancel" at bounding box center [188, 88] width 377 height 177
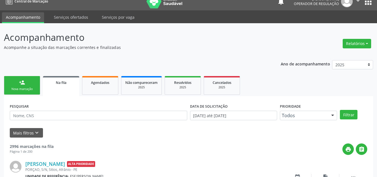
click at [32, 87] on div "Nova marcação" at bounding box center [22, 89] width 28 height 4
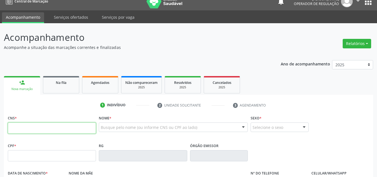
click at [47, 123] on input "text" at bounding box center [52, 127] width 88 height 11
type input "709 8000 1496 3494"
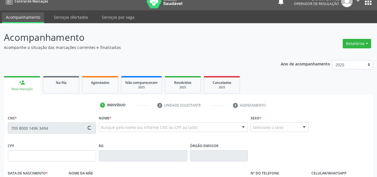
type input "030.179.644-00"
type input "0[DATE]"
type input "[PERSON_NAME]"
type input "[PHONE_NUMBER]"
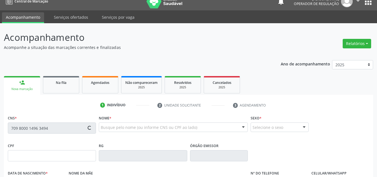
type input "S/N"
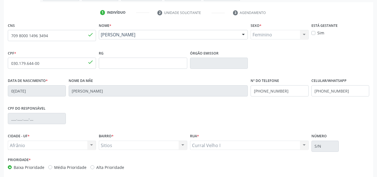
scroll to position [126, 0]
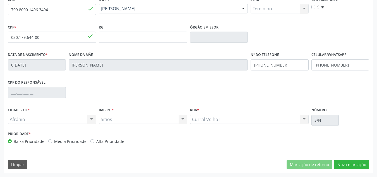
click at [73, 143] on label "Média Prioridade" at bounding box center [70, 141] width 32 height 6
click at [52, 143] on input "Média Prioridade" at bounding box center [50, 140] width 4 height 5
radio input "true"
click at [349, 164] on button "Nova marcação" at bounding box center [351, 164] width 35 height 9
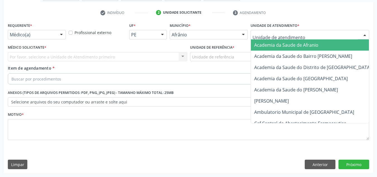
click at [347, 38] on div at bounding box center [310, 34] width 119 height 9
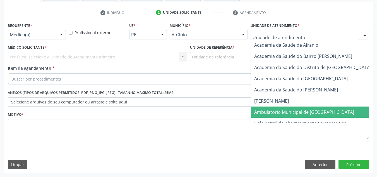
click at [340, 109] on span "Ambulatorio Municipal de [GEOGRAPHIC_DATA]" at bounding box center [319, 111] width 136 height 11
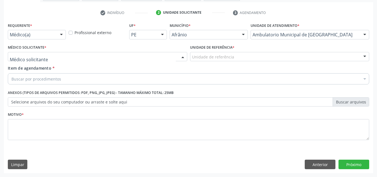
click at [182, 54] on div at bounding box center [183, 56] width 8 height 9
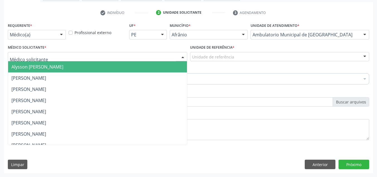
click at [146, 66] on span "Alysson [PERSON_NAME]" at bounding box center [97, 66] width 179 height 11
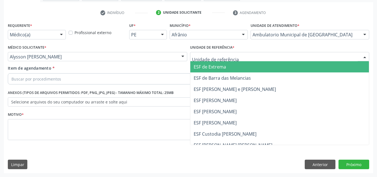
click at [220, 61] on div at bounding box center [279, 56] width 179 height 9
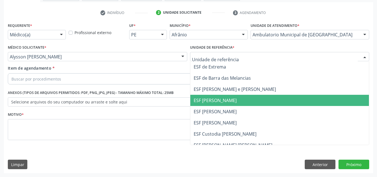
click at [218, 98] on span "ESF [PERSON_NAME]" at bounding box center [215, 100] width 43 height 6
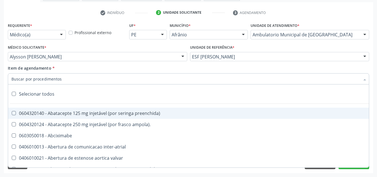
click at [189, 81] on div at bounding box center [188, 78] width 361 height 11
paste input "0301010072-225120"
type input "0301010072-225120"
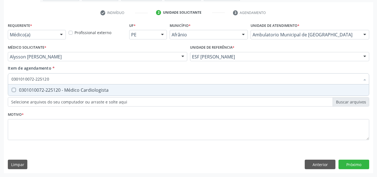
click at [190, 91] on div "0301010072-225120 - Médico Cardiologista" at bounding box center [188, 90] width 354 height 4
checkbox Cardiologista "true"
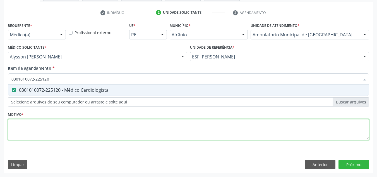
click at [187, 121] on div "Requerente * Médico(a) Médico(a) Enfermeiro(a) Paciente Nenhum resultado encont…" at bounding box center [188, 84] width 361 height 126
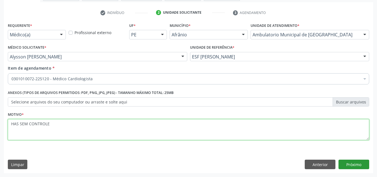
type textarea "HAS SEM CONTROLE"
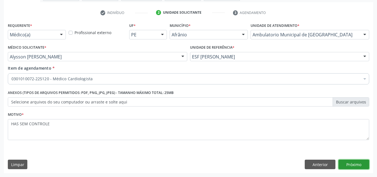
click at [353, 166] on button "Próximo" at bounding box center [353, 163] width 31 height 9
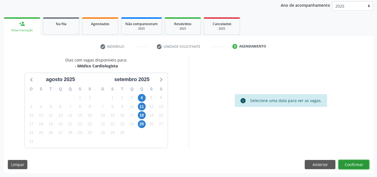
click at [353, 166] on button "Confirmar" at bounding box center [353, 164] width 31 height 9
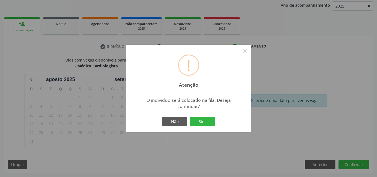
click at [206, 126] on div "Não Sim" at bounding box center [188, 122] width 55 height 12
click at [204, 124] on button "Sim" at bounding box center [202, 121] width 25 height 9
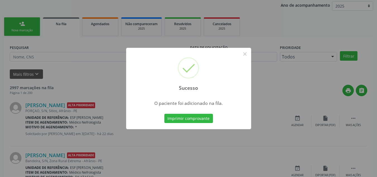
scroll to position [8, 0]
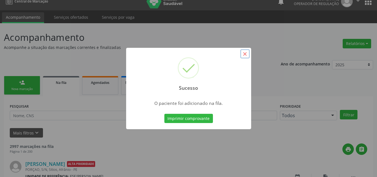
click at [246, 49] on button "×" at bounding box center [244, 53] width 9 height 9
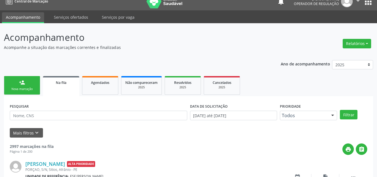
click at [21, 89] on div "Nova marcação" at bounding box center [22, 89] width 28 height 4
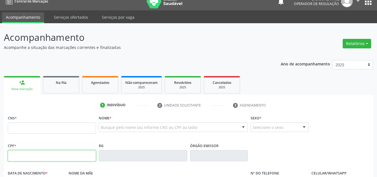
click at [29, 152] on input "text" at bounding box center [52, 155] width 88 height 11
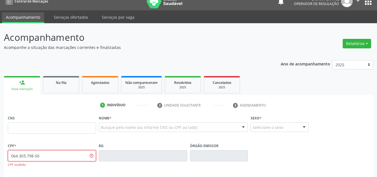
type input "064.303.798-50"
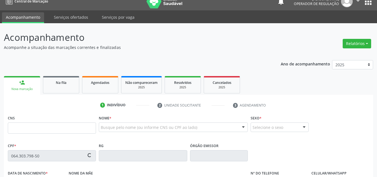
type input "700 0019 2066 0709"
type input "2[DATE]"
type input "[PERSON_NAME]"
type input "[PHONE_NUMBER]"
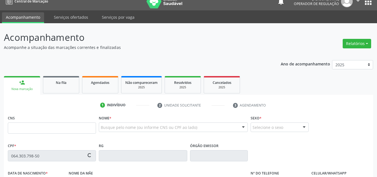
type input "S/N"
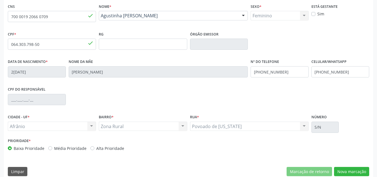
scroll to position [126, 0]
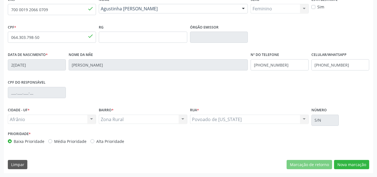
click at [66, 139] on label "Média Prioridade" at bounding box center [70, 141] width 32 height 6
click at [52, 139] on input "Média Prioridade" at bounding box center [50, 140] width 4 height 5
radio input "true"
click at [340, 162] on button "Nova marcação" at bounding box center [351, 164] width 35 height 9
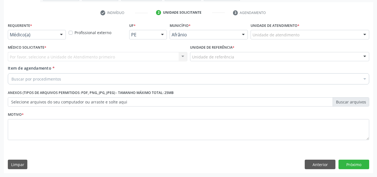
scroll to position [100, 0]
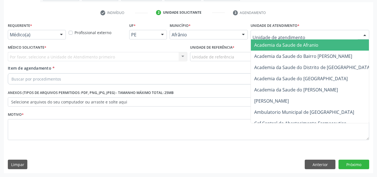
click at [327, 34] on div at bounding box center [310, 34] width 119 height 9
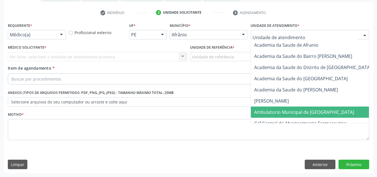
click at [306, 108] on span "Ambulatorio Municipal de [GEOGRAPHIC_DATA]" at bounding box center [319, 111] width 136 height 11
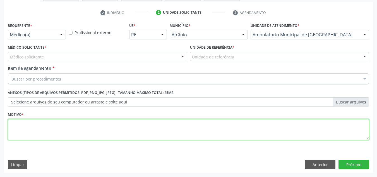
click at [43, 130] on textarea at bounding box center [188, 129] width 361 height 21
type textarea "T"
type textarea "O"
type textarea "C"
type textarea "AVALIAÇÃO"
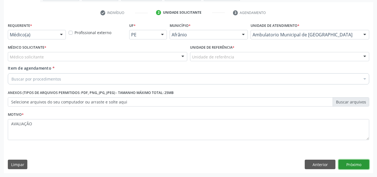
click at [358, 165] on button "Próximo" at bounding box center [353, 163] width 31 height 9
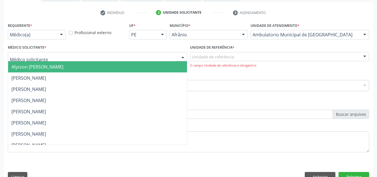
click at [159, 56] on div at bounding box center [97, 56] width 179 height 9
click at [159, 69] on span "Alysson [PERSON_NAME]" at bounding box center [97, 66] width 179 height 11
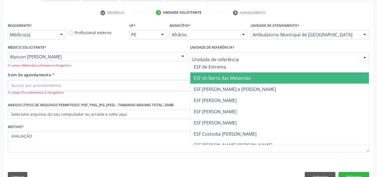
click at [215, 74] on span "ESF de Barra das Melancias" at bounding box center [279, 77] width 179 height 11
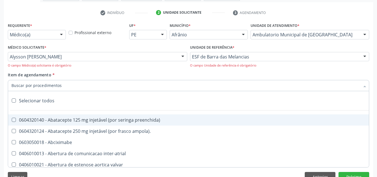
click at [213, 82] on div at bounding box center [188, 85] width 361 height 11
paste input "0301010072-225120"
type input "0301010072-225120"
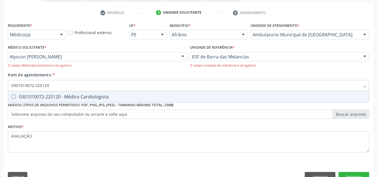
click at [164, 95] on div "0301010072-225120 - Médico Cardiologista" at bounding box center [188, 96] width 354 height 4
checkbox Cardiologista "true"
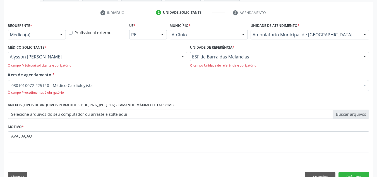
click at [354, 170] on div "Requerente * Médico(a) Médico(a) Enfermeiro(a) Paciente Nenhum resultado encont…" at bounding box center [188, 103] width 369 height 164
click at [354, 176] on button "Próximo" at bounding box center [353, 176] width 31 height 9
click at [354, 176] on div "Acompanhamento Acompanhe a situação das marcações correntes e finalizadas Relat…" at bounding box center [188, 60] width 377 height 258
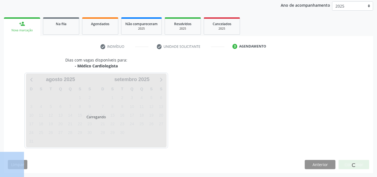
scroll to position [66, 0]
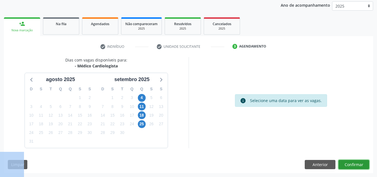
click at [357, 160] on button "Confirmar" at bounding box center [353, 164] width 31 height 9
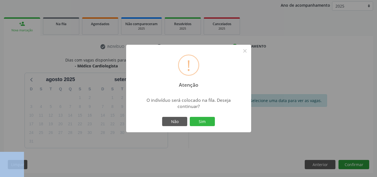
click at [190, 117] on button "Sim" at bounding box center [202, 121] width 25 height 9
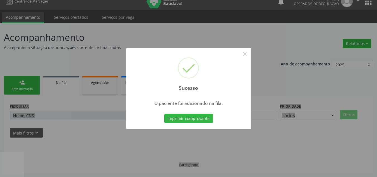
scroll to position [8, 0]
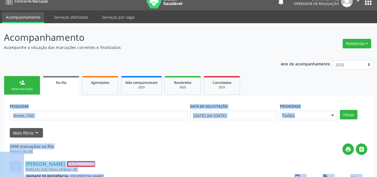
click at [17, 81] on link "person_add Nova marcação" at bounding box center [22, 85] width 36 height 19
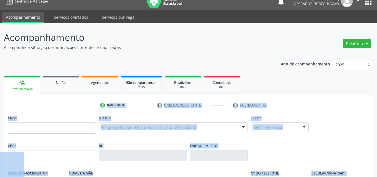
click at [187, 101] on li "2 Unidade solicitante" at bounding box center [191, 104] width 76 height 9
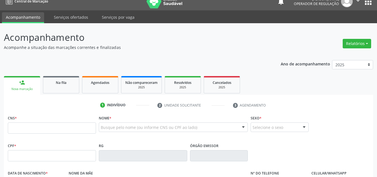
click at [184, 93] on ul "person_add Nova marcação Na fila Agendados Não compareceram 2025 Resolvidos 202…" at bounding box center [188, 85] width 369 height 20
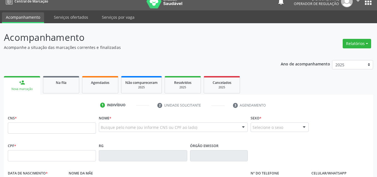
click at [184, 93] on ul "person_add Nova marcação Na fila Agendados Não compareceram 2025 Resolvidos 202…" at bounding box center [188, 85] width 369 height 20
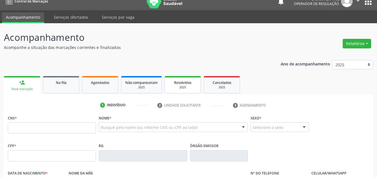
click at [186, 92] on link "Resolvidos 2025" at bounding box center [183, 84] width 36 height 17
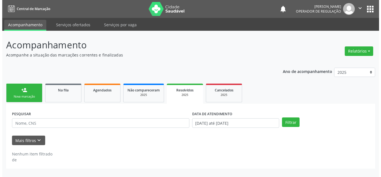
scroll to position [0, 0]
